Goal: Browse casually: Explore the website without a specific task or goal

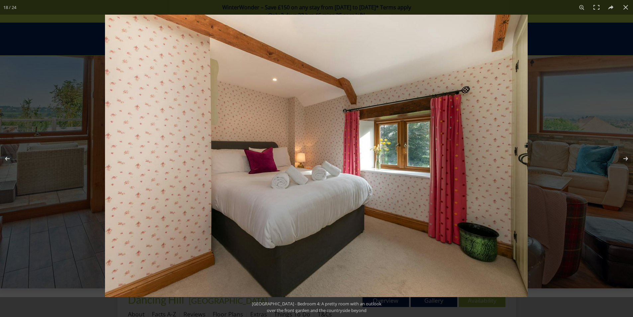
scroll to position [181, 0]
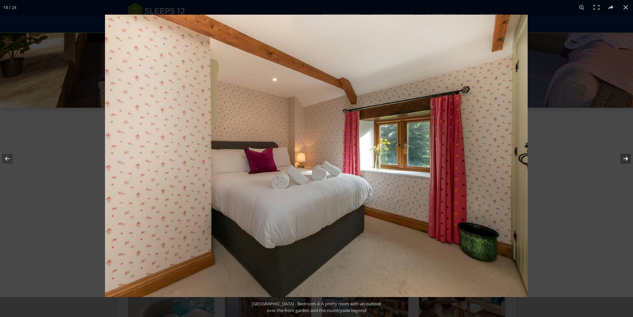
click at [629, 155] on button at bounding box center [621, 158] width 23 height 33
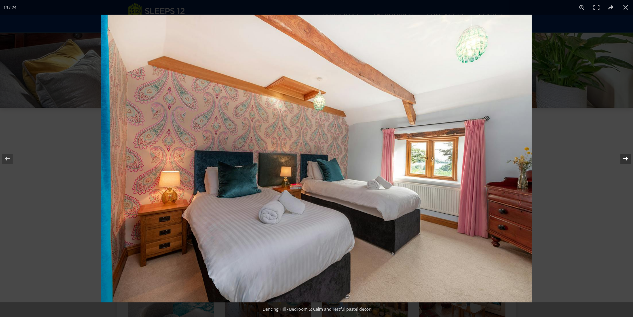
click at [627, 161] on button at bounding box center [621, 158] width 23 height 33
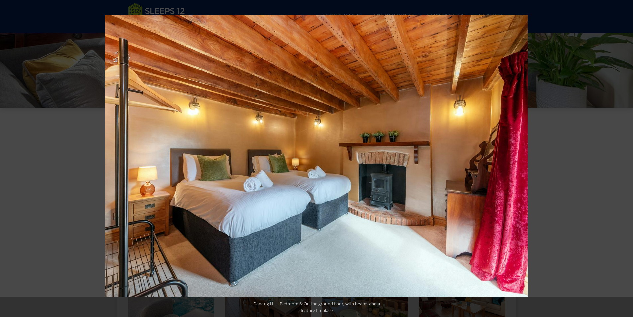
click at [627, 161] on button at bounding box center [621, 158] width 23 height 33
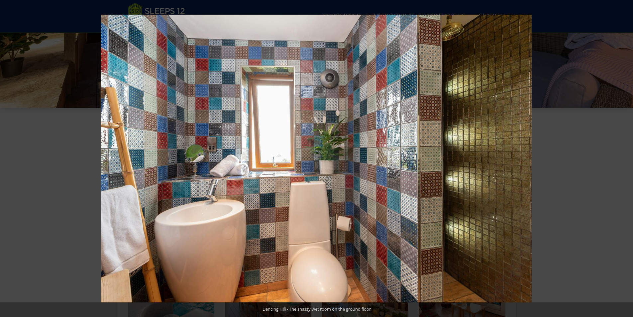
click at [625, 157] on button at bounding box center [621, 158] width 23 height 33
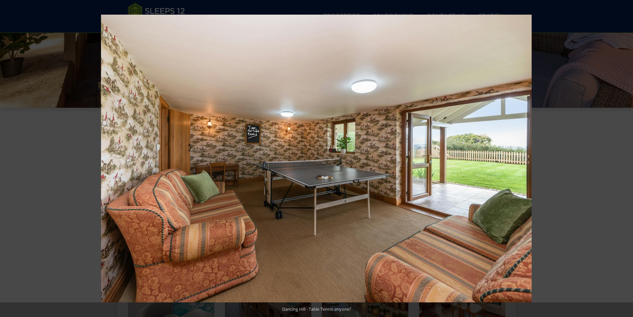
click at [625, 157] on button at bounding box center [621, 158] width 23 height 33
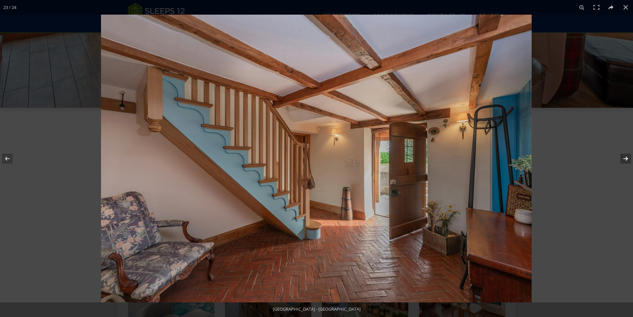
click at [625, 158] on button at bounding box center [621, 158] width 23 height 33
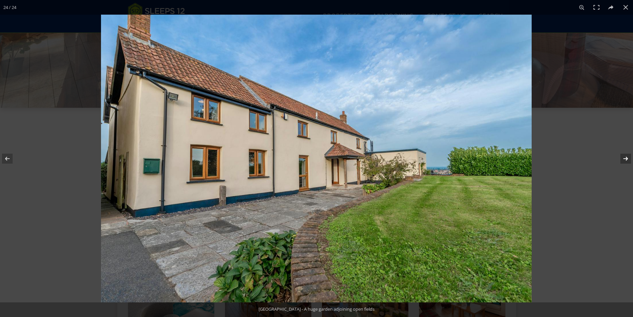
click at [626, 160] on button at bounding box center [621, 158] width 23 height 33
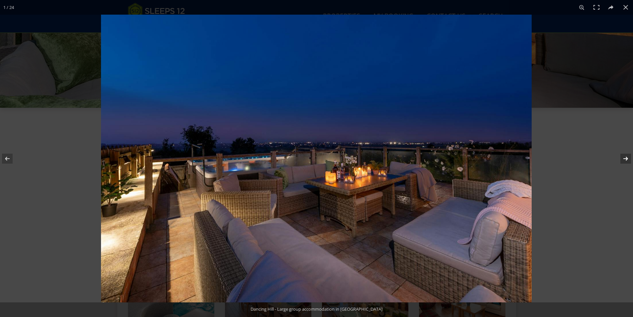
click at [625, 159] on button at bounding box center [621, 158] width 23 height 33
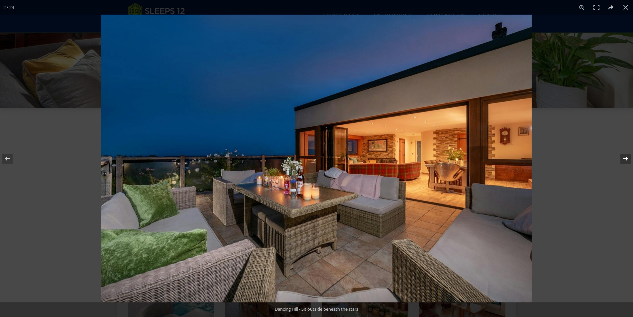
click at [625, 158] on button at bounding box center [621, 158] width 23 height 33
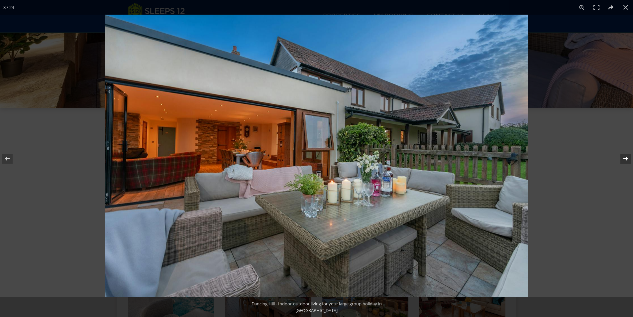
click at [625, 158] on button at bounding box center [621, 158] width 23 height 33
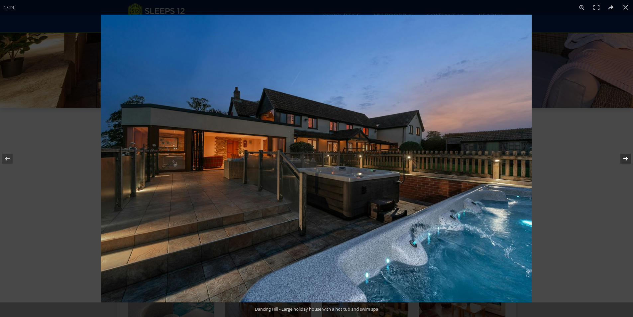
click at [625, 158] on button at bounding box center [621, 158] width 23 height 33
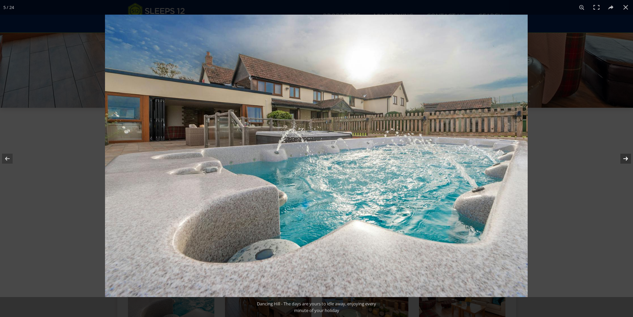
click at [625, 159] on button at bounding box center [621, 158] width 23 height 33
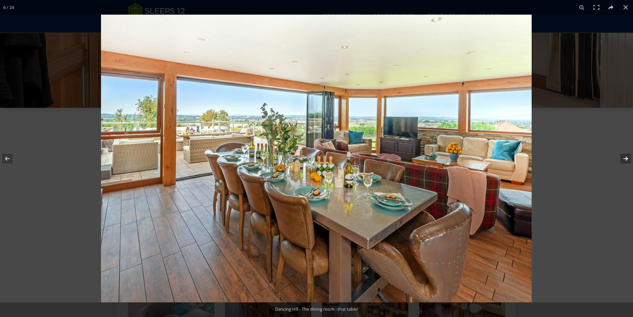
click at [625, 159] on button at bounding box center [621, 158] width 23 height 33
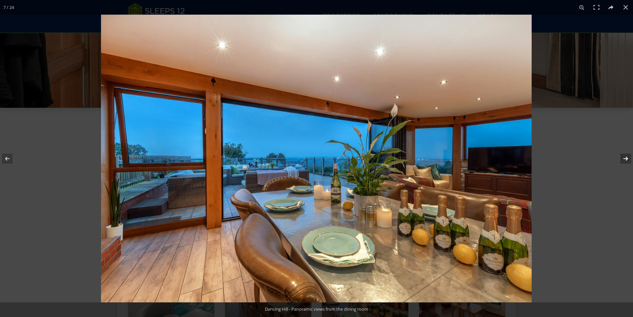
click at [625, 159] on button at bounding box center [621, 158] width 23 height 33
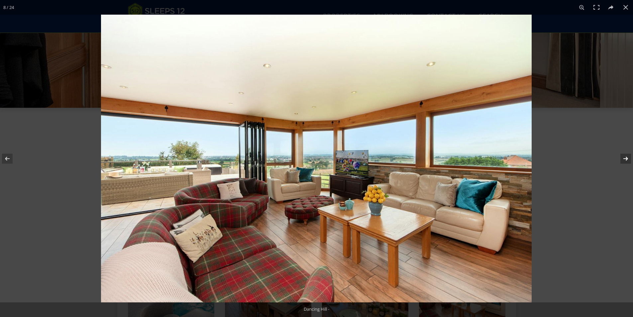
click at [625, 159] on button at bounding box center [621, 158] width 23 height 33
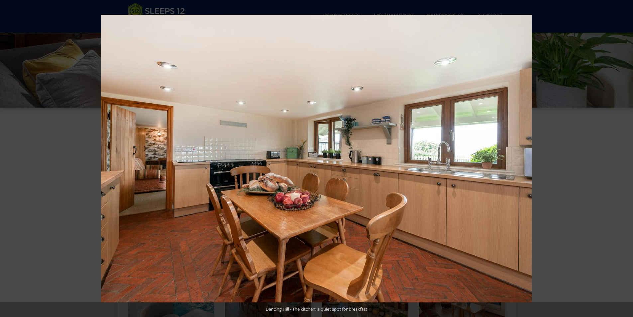
click at [625, 159] on button at bounding box center [621, 158] width 23 height 33
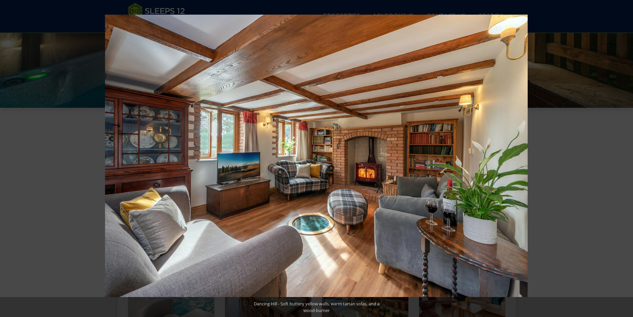
click at [625, 158] on button at bounding box center [621, 158] width 23 height 33
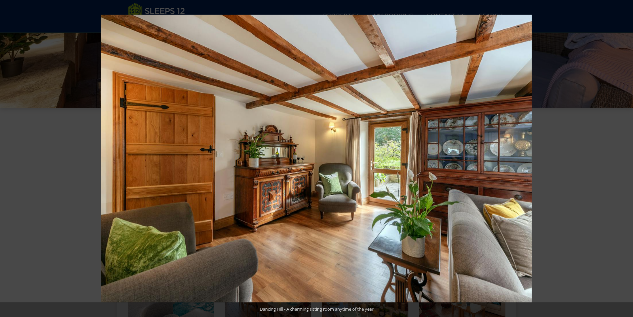
click at [625, 158] on button at bounding box center [621, 158] width 23 height 33
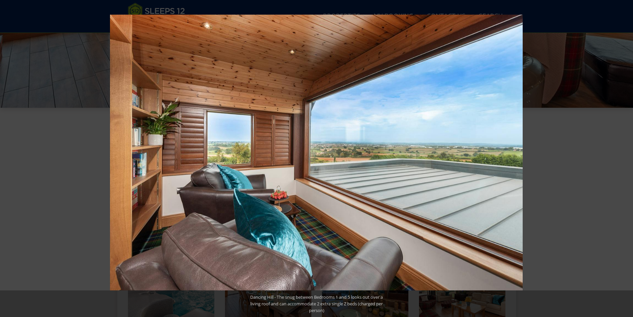
click at [625, 158] on button at bounding box center [621, 158] width 23 height 33
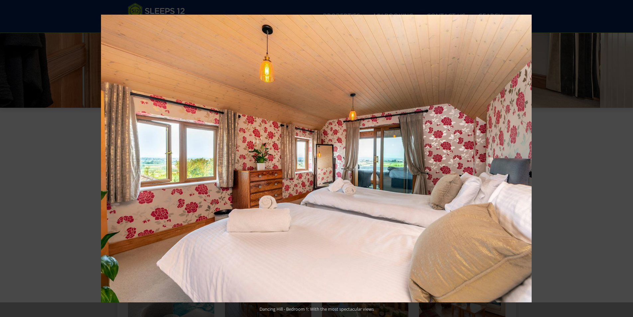
click at [625, 158] on button at bounding box center [621, 158] width 23 height 33
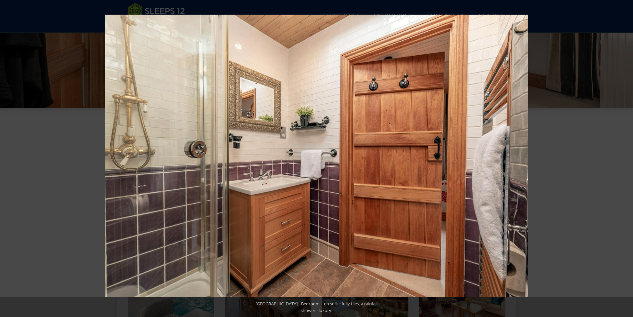
click at [625, 158] on button at bounding box center [621, 158] width 23 height 33
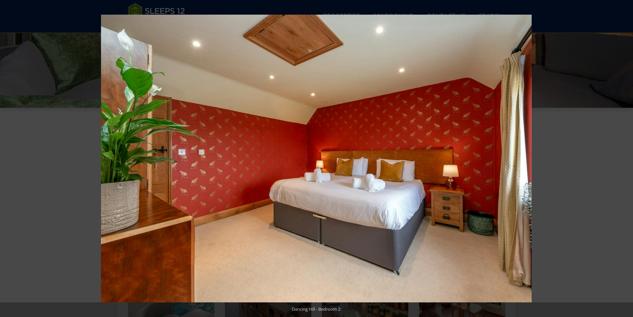
click at [625, 158] on button at bounding box center [621, 158] width 23 height 33
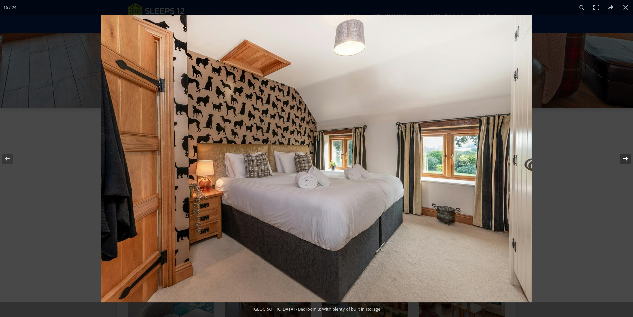
click at [627, 156] on button at bounding box center [621, 158] width 23 height 33
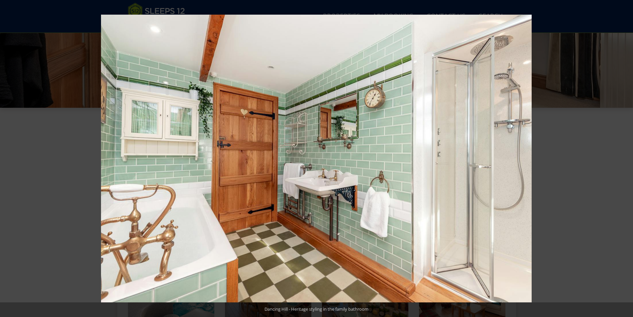
click at [627, 156] on button at bounding box center [621, 158] width 23 height 33
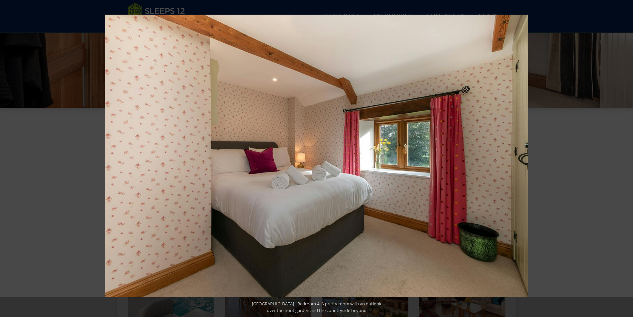
click at [627, 156] on button at bounding box center [621, 158] width 23 height 33
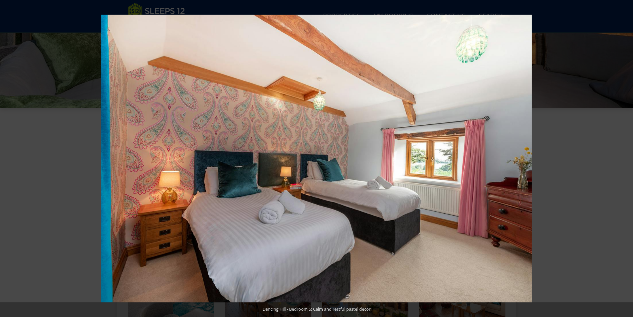
click at [627, 156] on button at bounding box center [621, 158] width 23 height 33
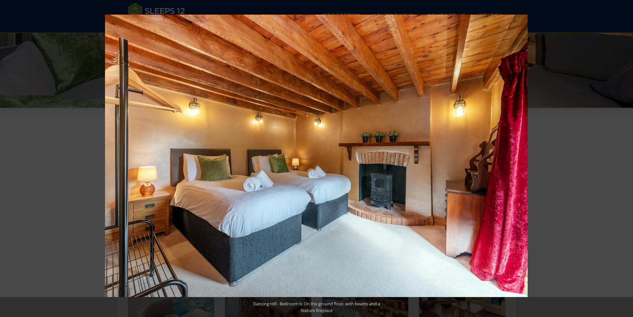
click at [627, 156] on button at bounding box center [621, 158] width 23 height 33
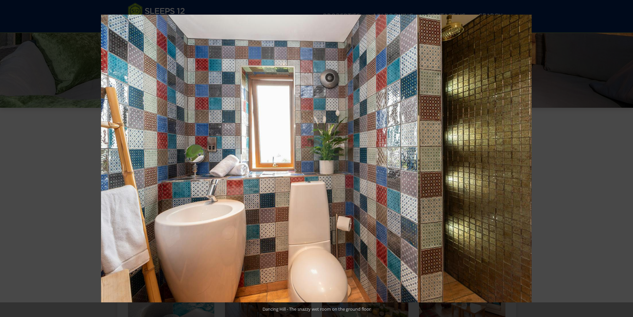
click at [627, 156] on button at bounding box center [621, 158] width 23 height 33
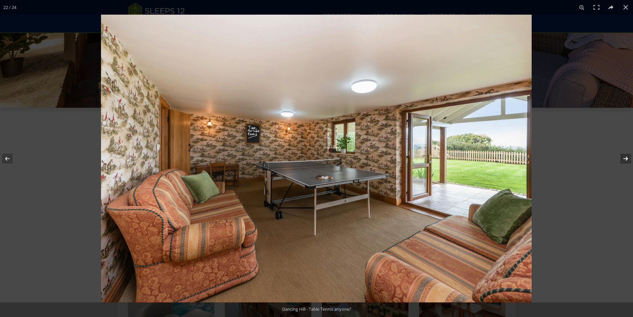
click at [626, 155] on button at bounding box center [621, 158] width 23 height 33
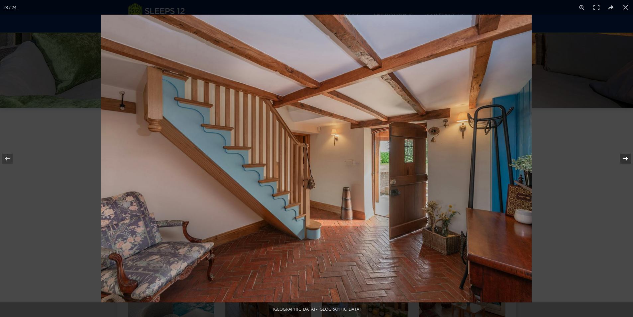
click at [625, 157] on button at bounding box center [621, 158] width 23 height 33
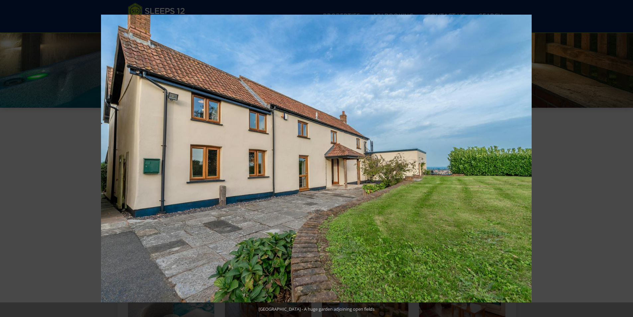
click at [625, 157] on button at bounding box center [621, 158] width 23 height 33
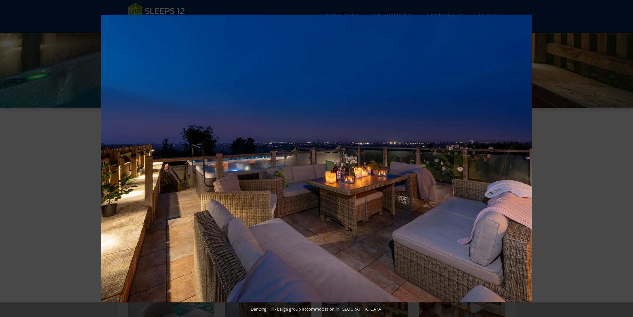
click at [625, 157] on button at bounding box center [621, 158] width 23 height 33
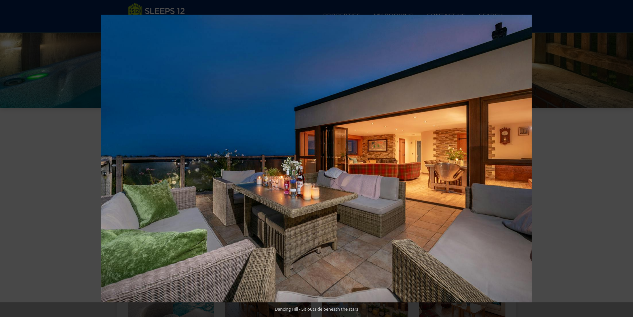
click at [625, 157] on button at bounding box center [621, 158] width 23 height 33
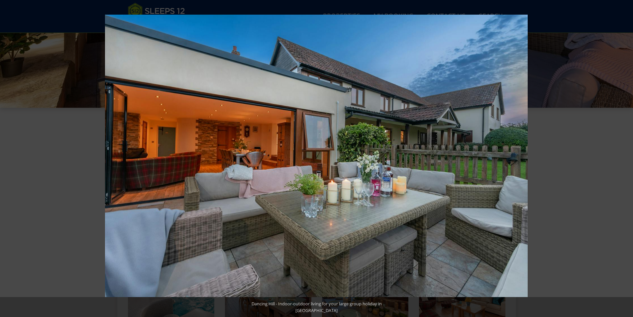
click at [625, 157] on button at bounding box center [621, 158] width 23 height 33
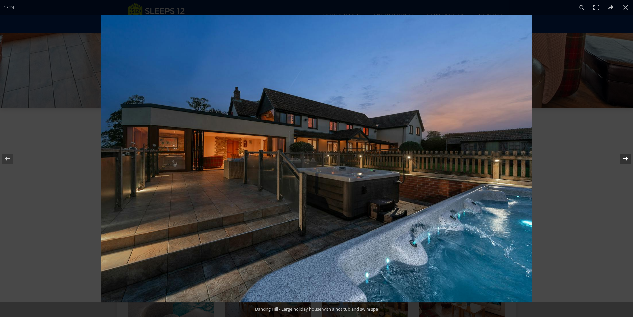
click at [624, 159] on button at bounding box center [621, 158] width 23 height 33
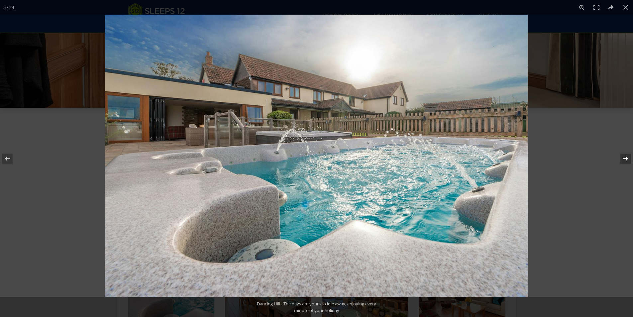
click at [626, 158] on button at bounding box center [621, 158] width 23 height 33
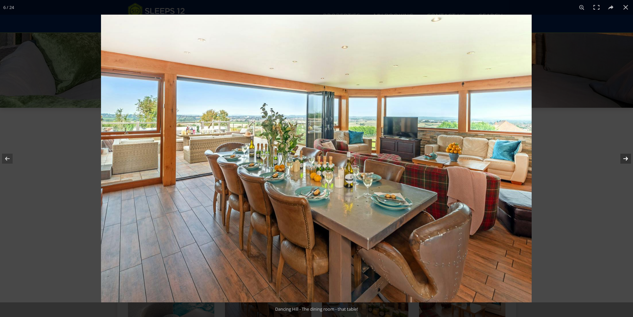
click at [626, 159] on button at bounding box center [621, 158] width 23 height 33
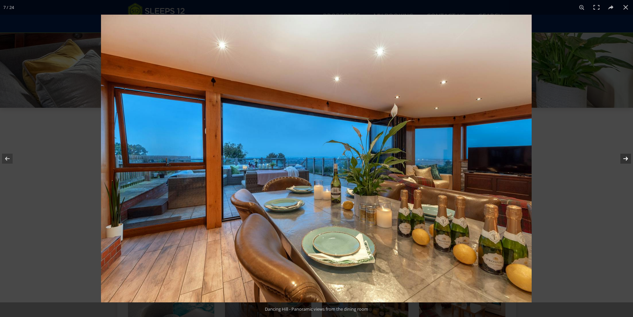
click at [626, 157] on button at bounding box center [621, 158] width 23 height 33
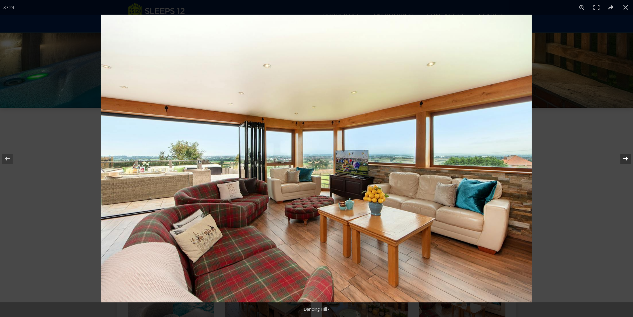
click at [626, 159] on button at bounding box center [621, 158] width 23 height 33
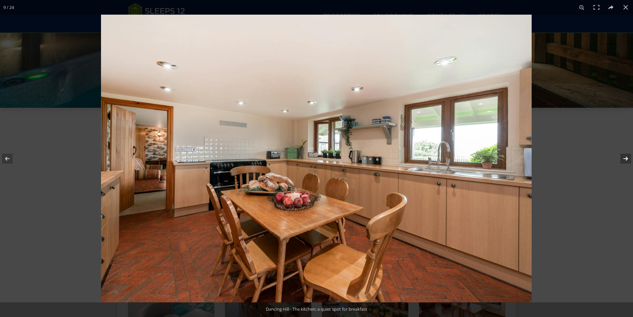
click at [626, 159] on button at bounding box center [621, 158] width 23 height 33
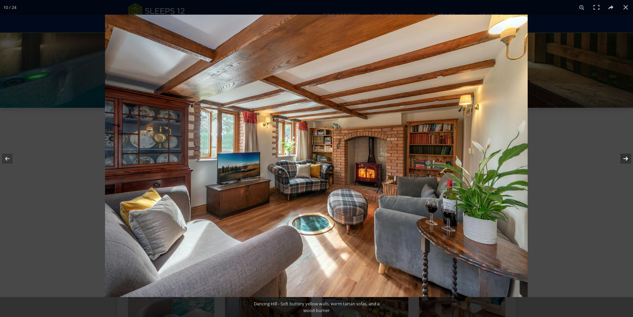
click at [626, 159] on button at bounding box center [621, 158] width 23 height 33
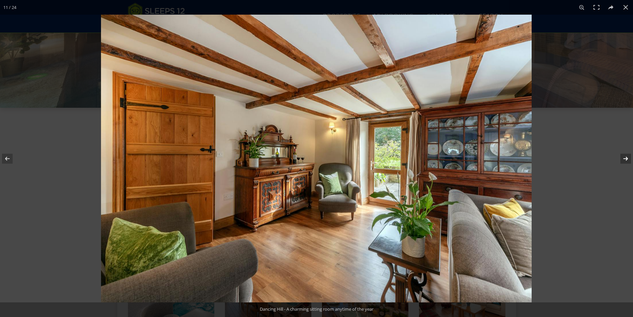
click at [626, 159] on button at bounding box center [621, 158] width 23 height 33
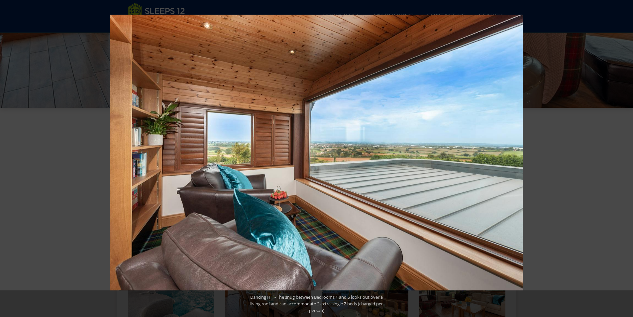
click at [626, 159] on button at bounding box center [621, 158] width 23 height 33
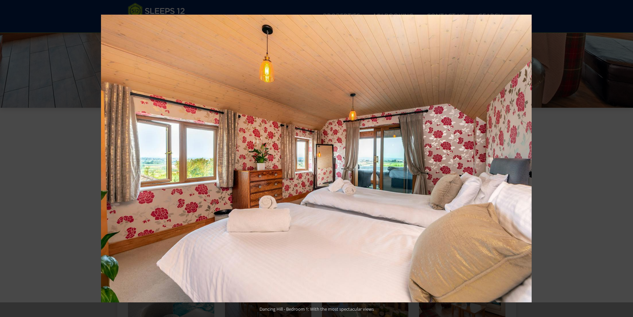
click at [626, 159] on button at bounding box center [621, 158] width 23 height 33
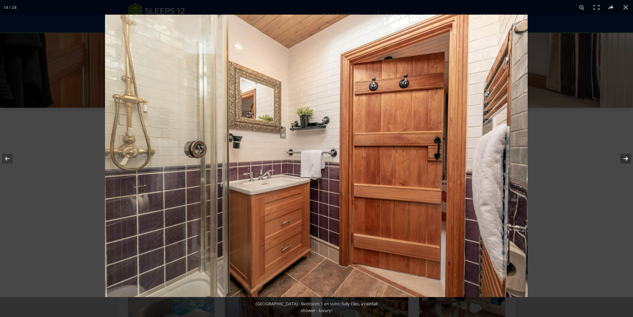
click at [626, 159] on button at bounding box center [621, 158] width 23 height 33
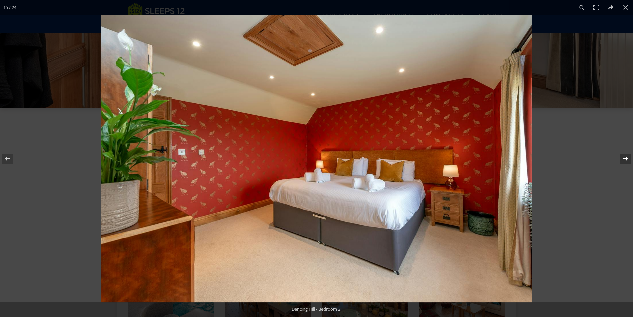
click at [626, 159] on button at bounding box center [621, 158] width 23 height 33
